Goal: Transaction & Acquisition: Purchase product/service

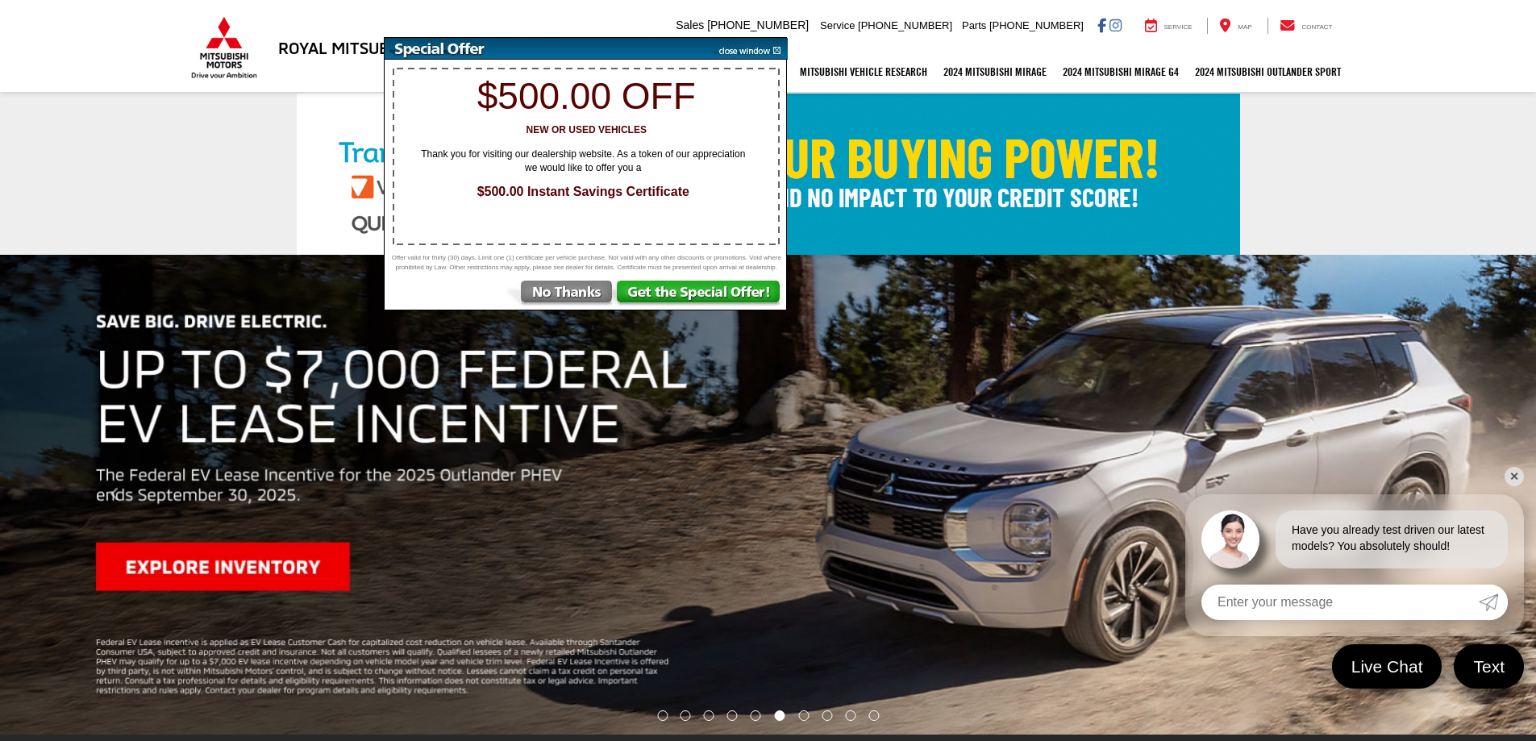
click at [779, 48] on img at bounding box center [746, 49] width 81 height 22
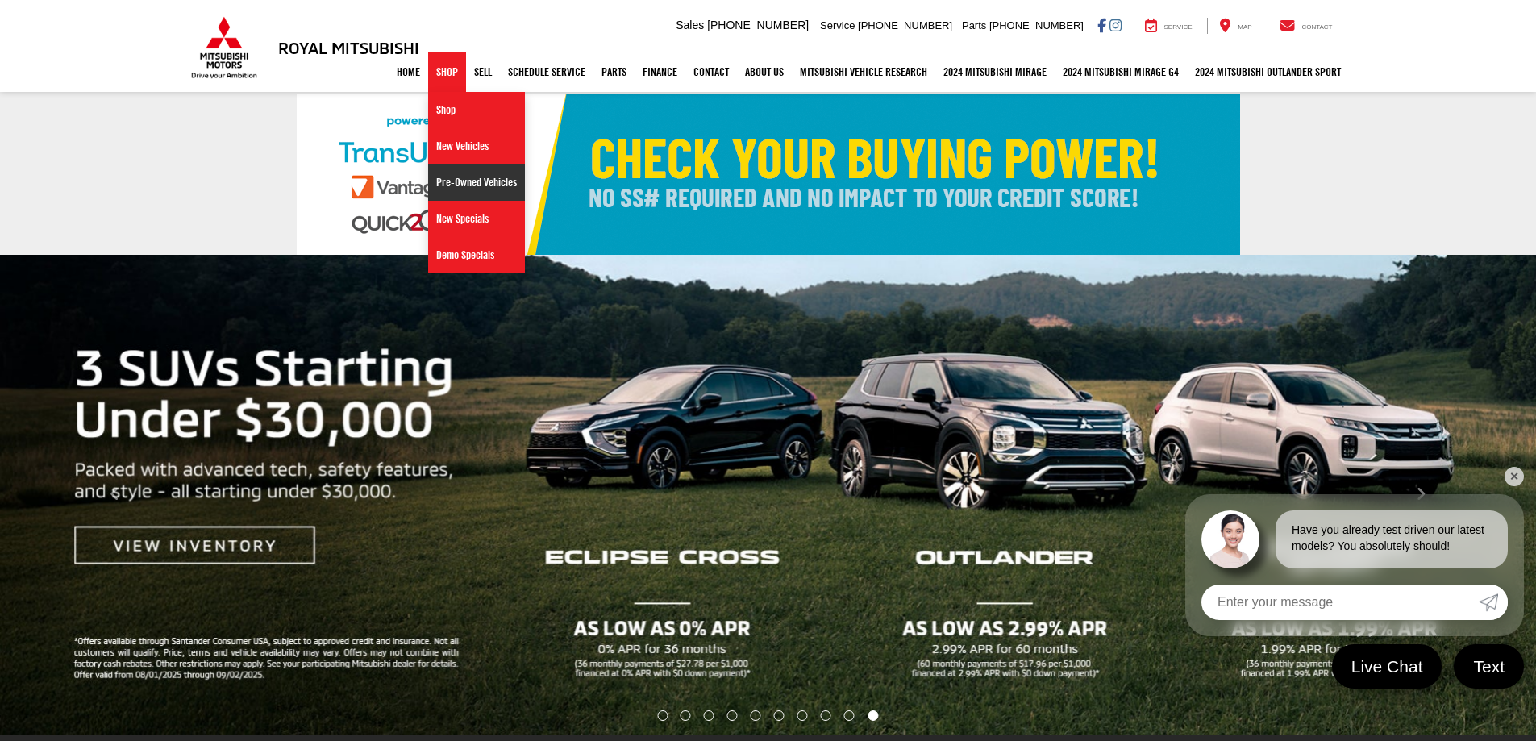
click at [481, 189] on link "Pre-Owned Vehicles" at bounding box center [476, 182] width 97 height 36
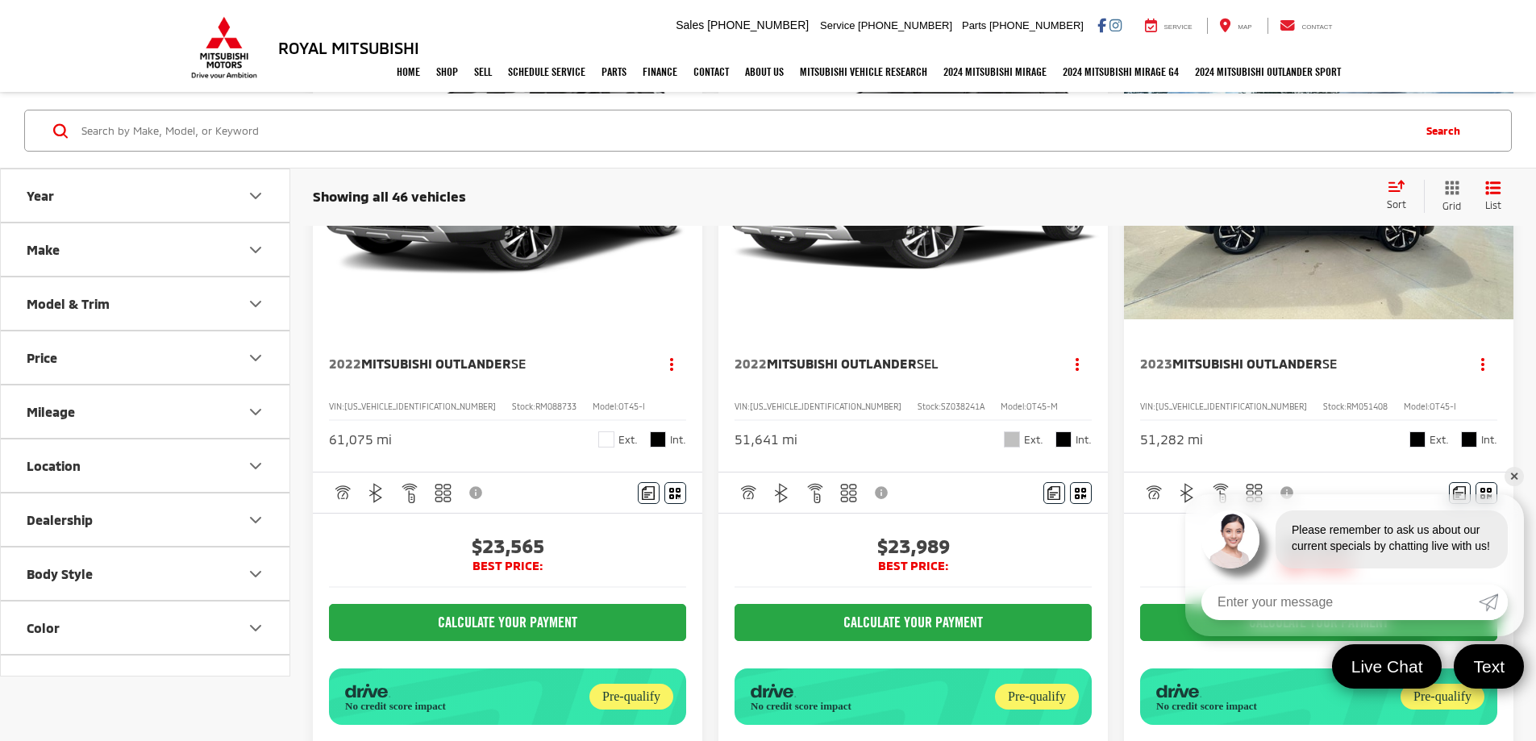
scroll to position [1048, 0]
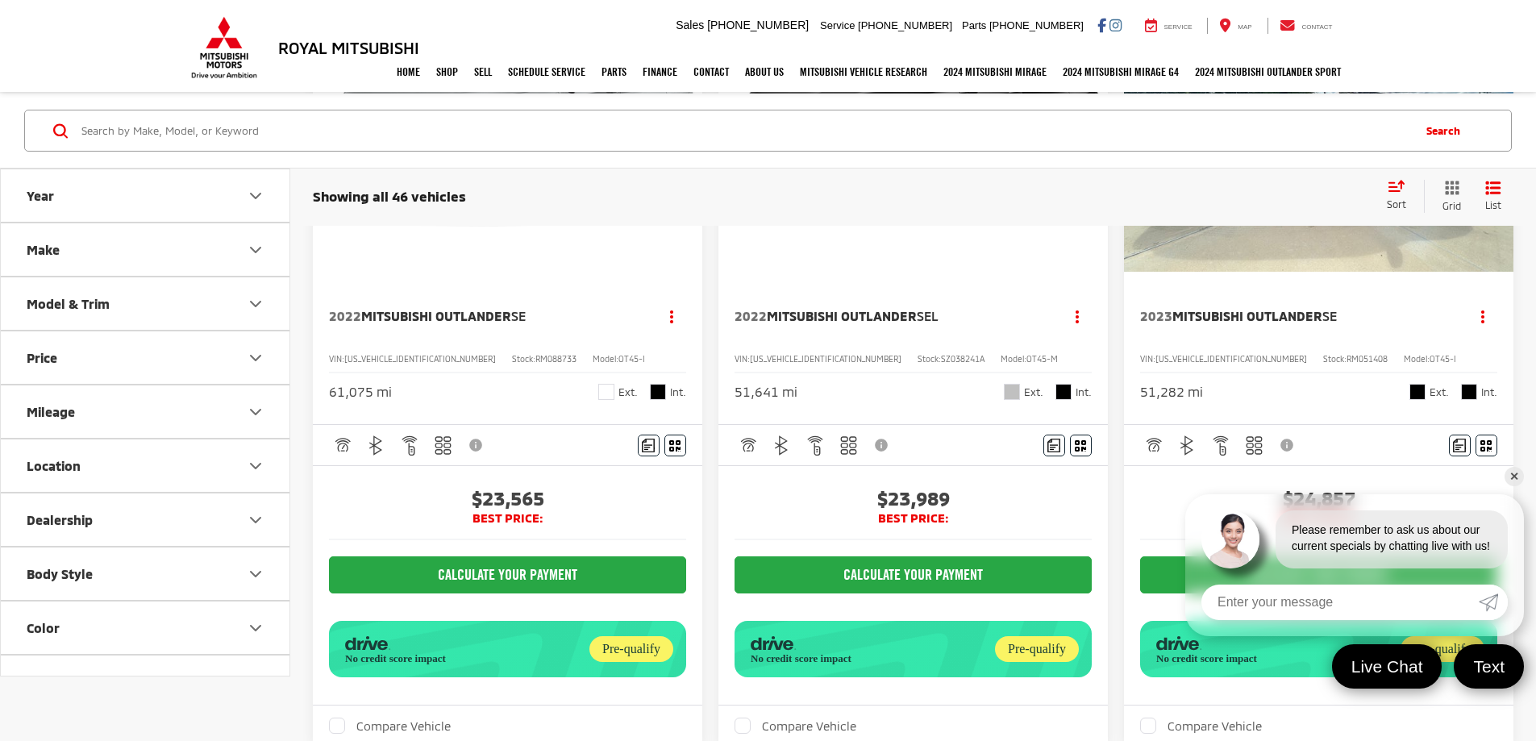
click at [1517, 473] on link "✕" at bounding box center [1513, 476] width 19 height 19
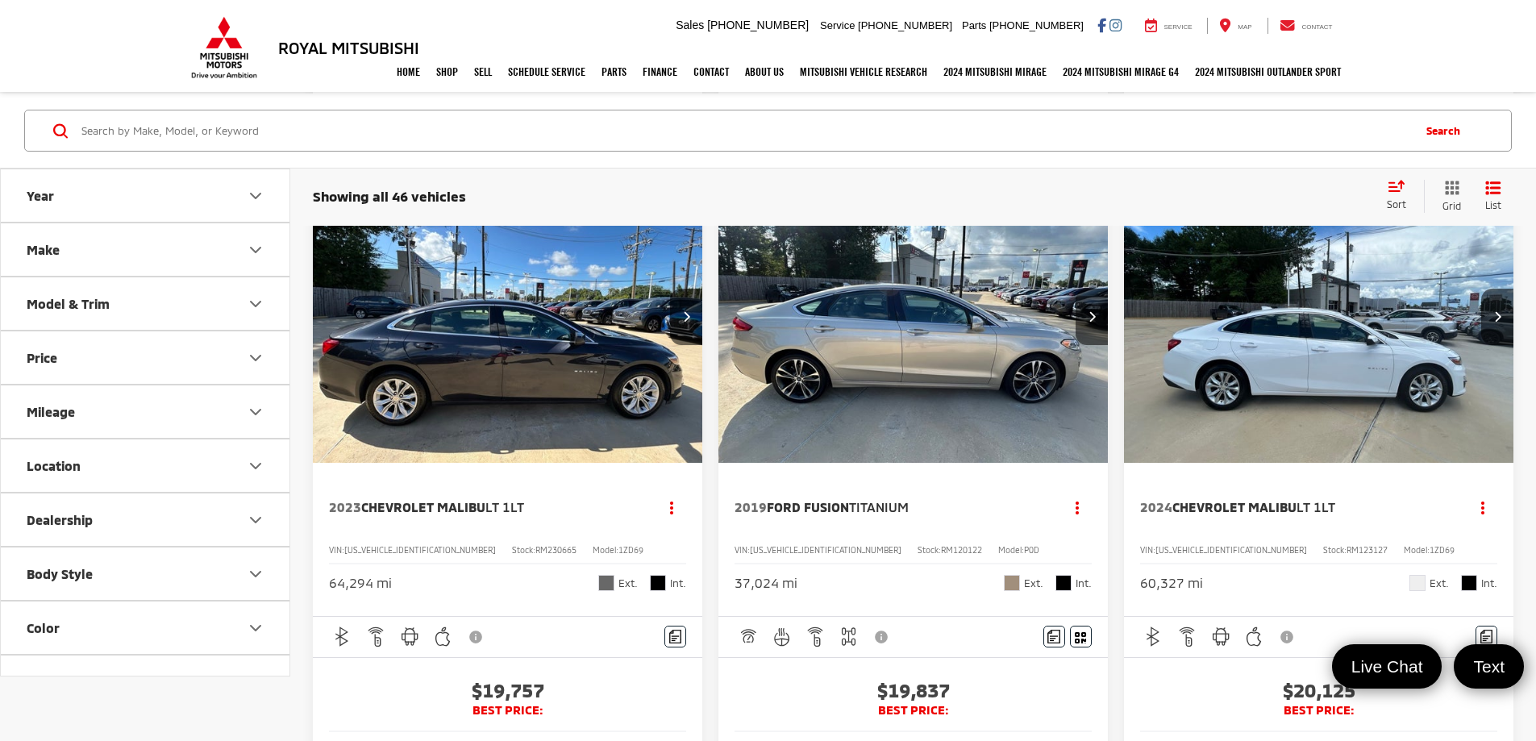
scroll to position [4112, 0]
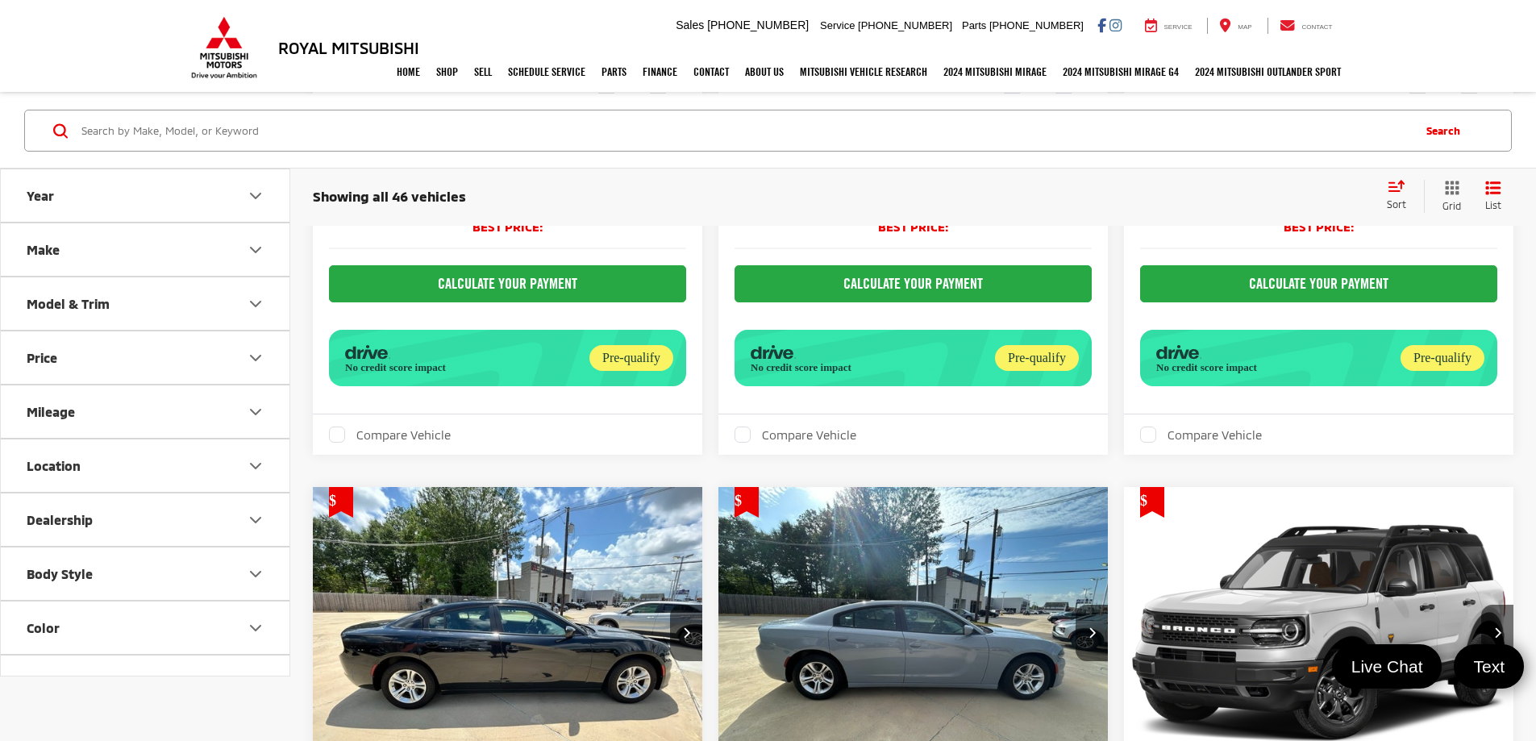
scroll to position [1612, 0]
